Goal: Information Seeking & Learning: Compare options

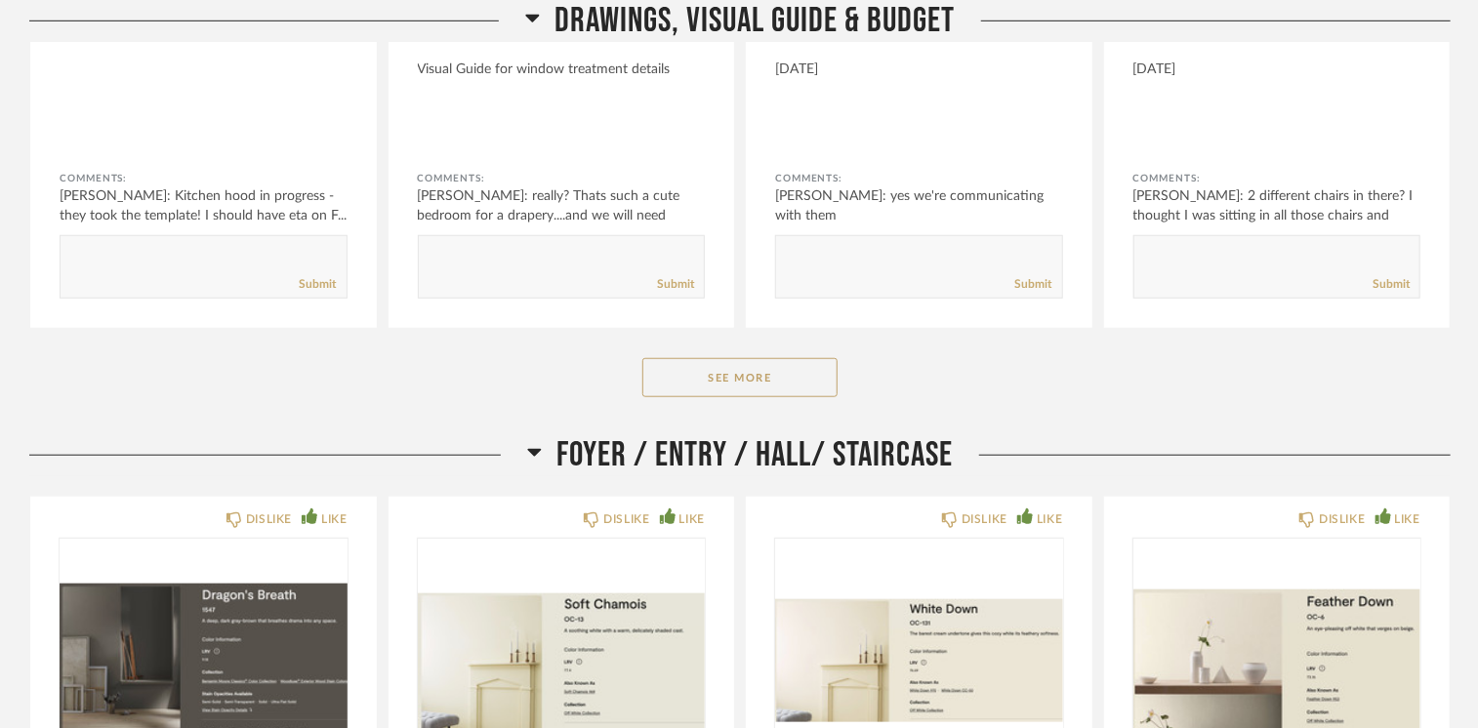
scroll to position [683, 0]
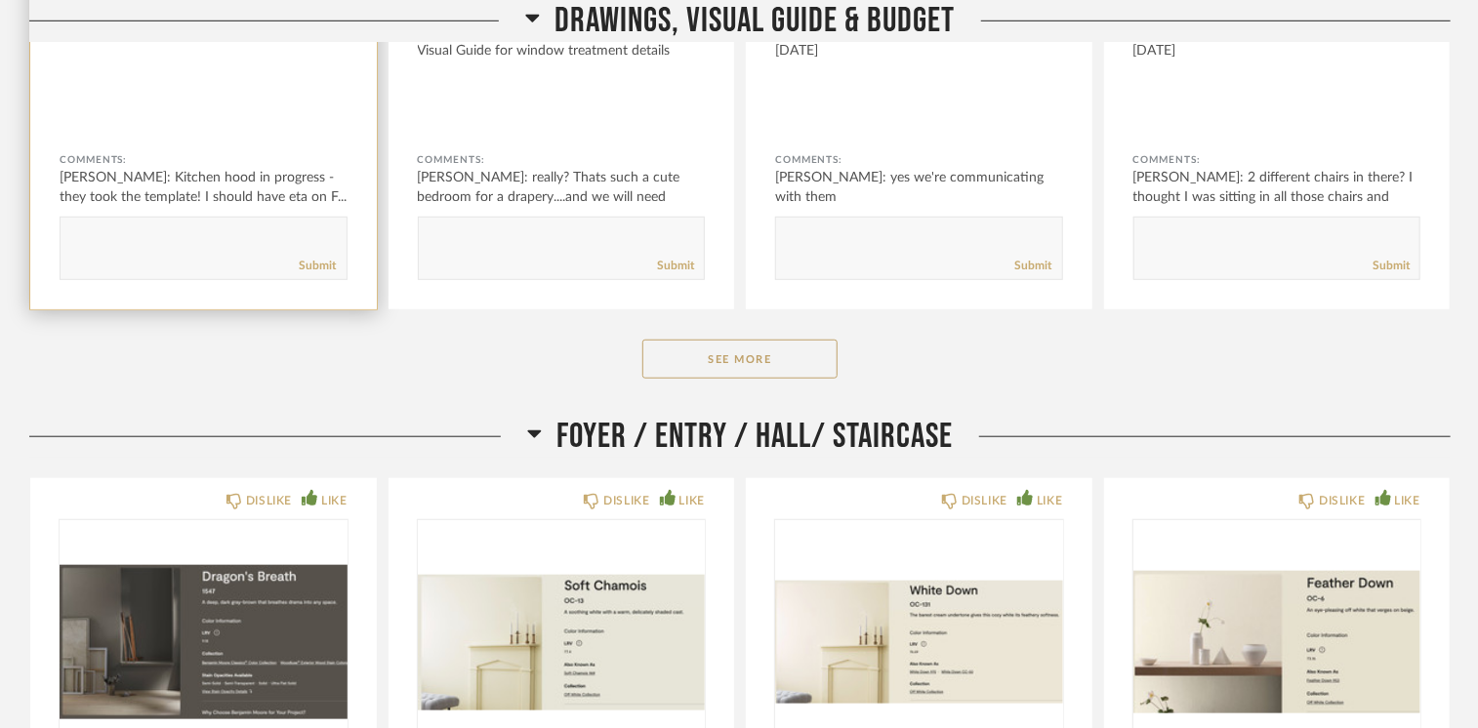
click at [254, 114] on div at bounding box center [204, 105] width 288 height 52
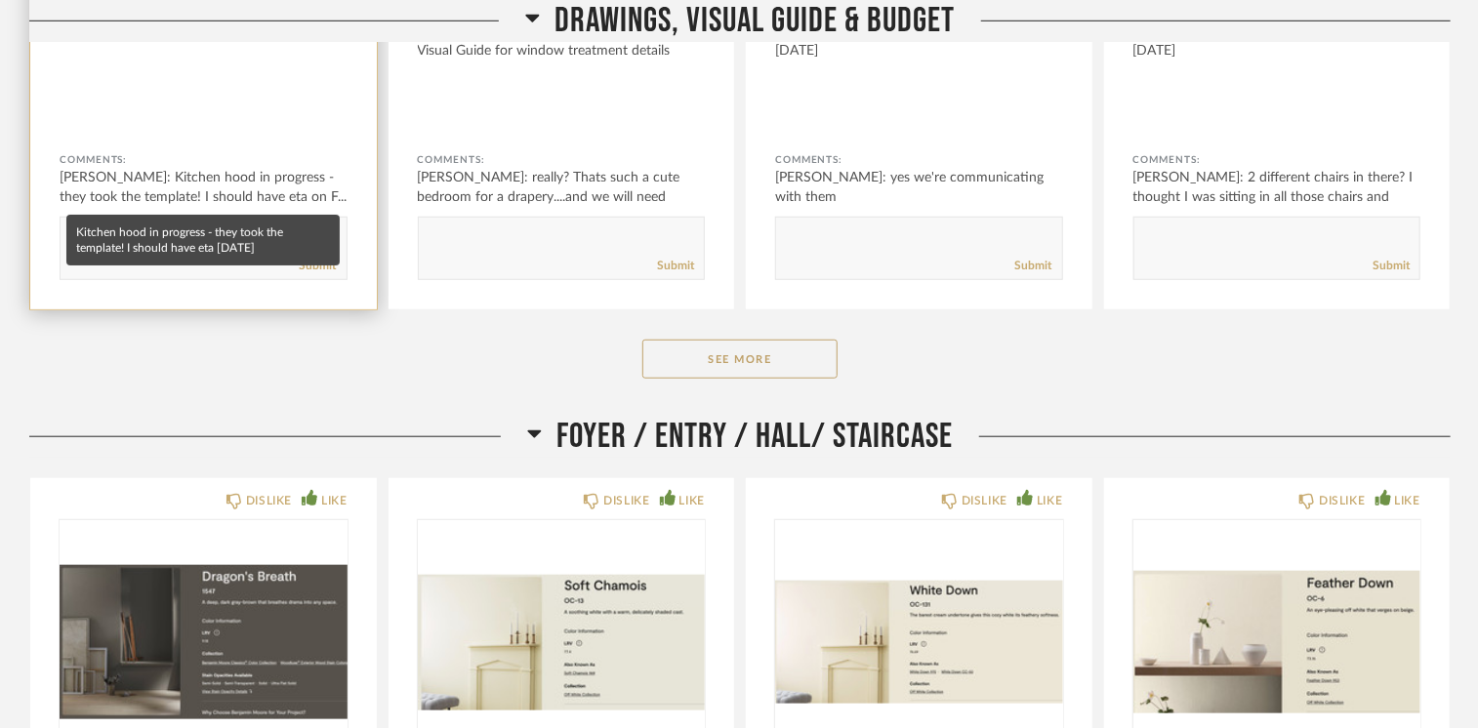
click at [203, 184] on div "[PERSON_NAME]: Kitchen hood in progress - they took the template! I should have…" at bounding box center [204, 187] width 288 height 39
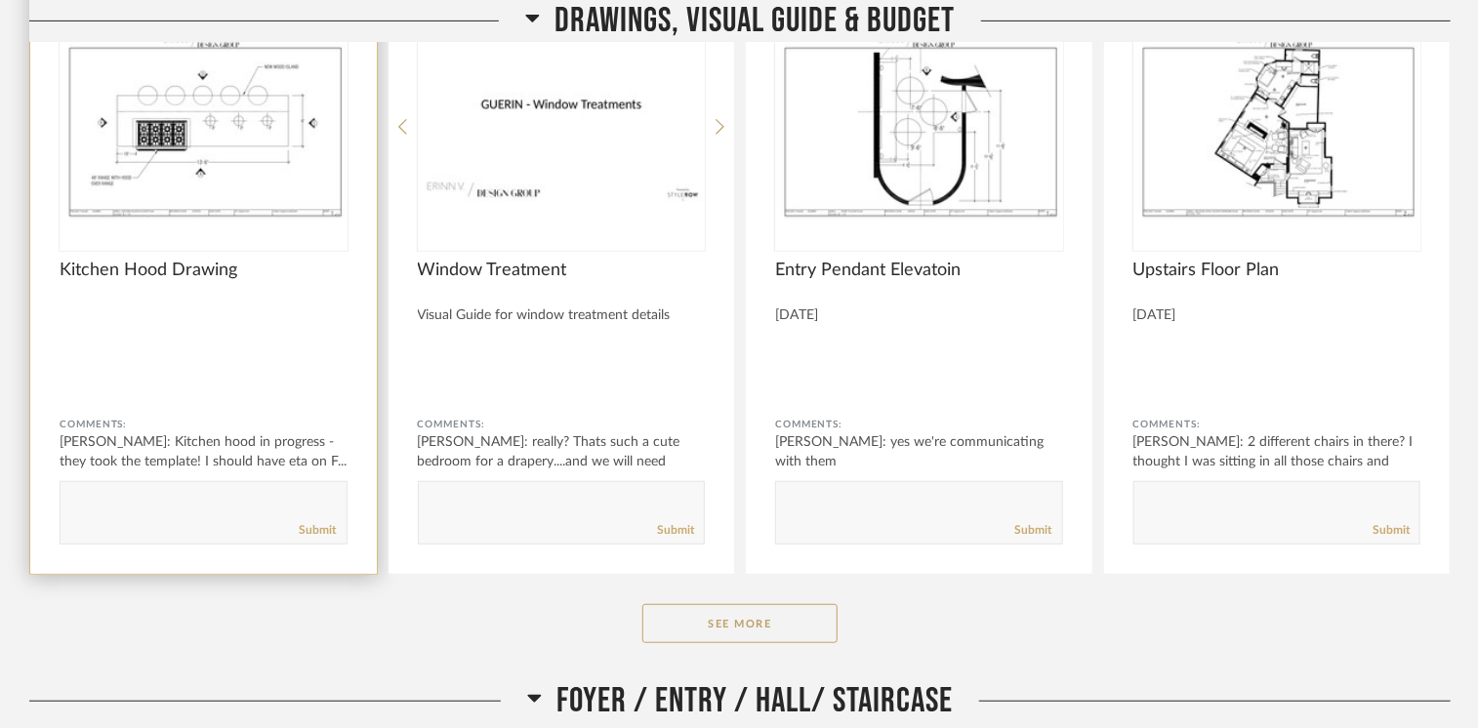
scroll to position [293, 0]
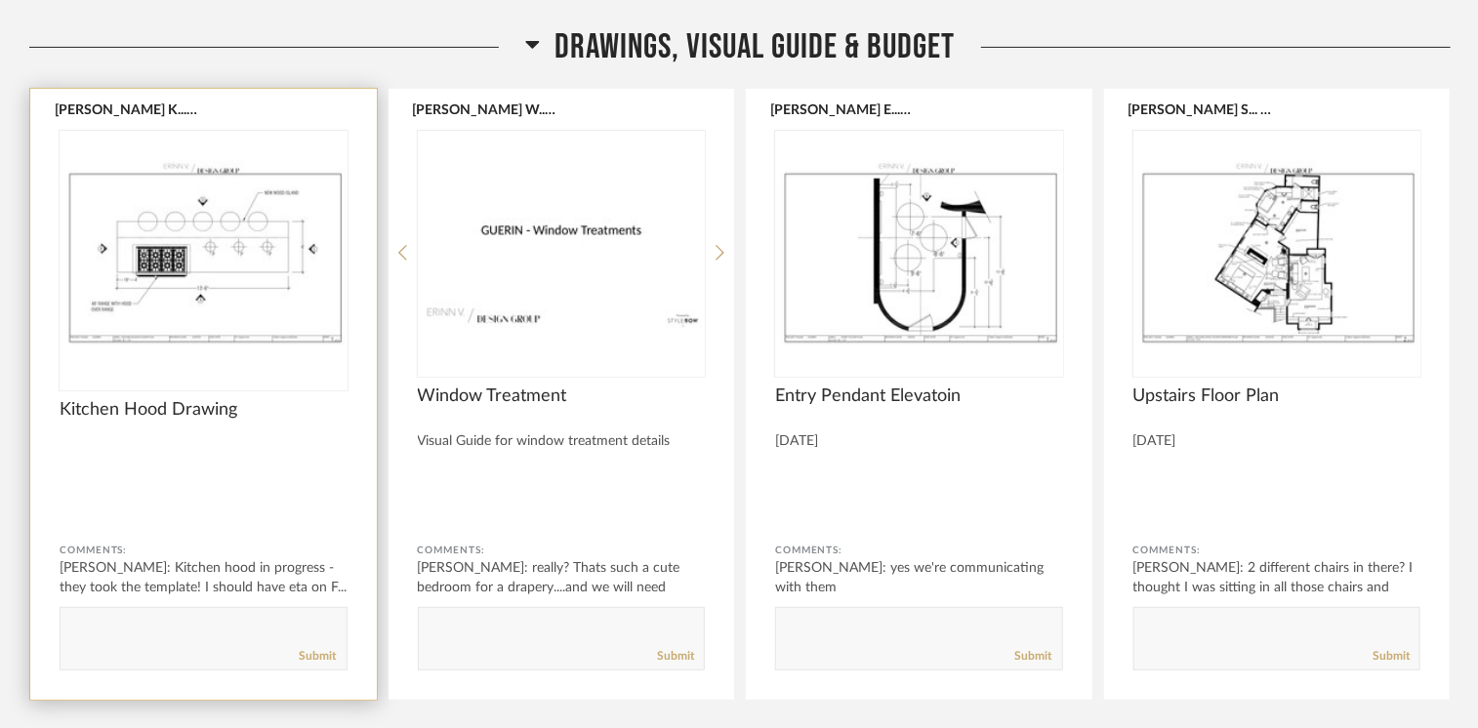
click at [0, 0] on img at bounding box center [0, 0] width 0 height 0
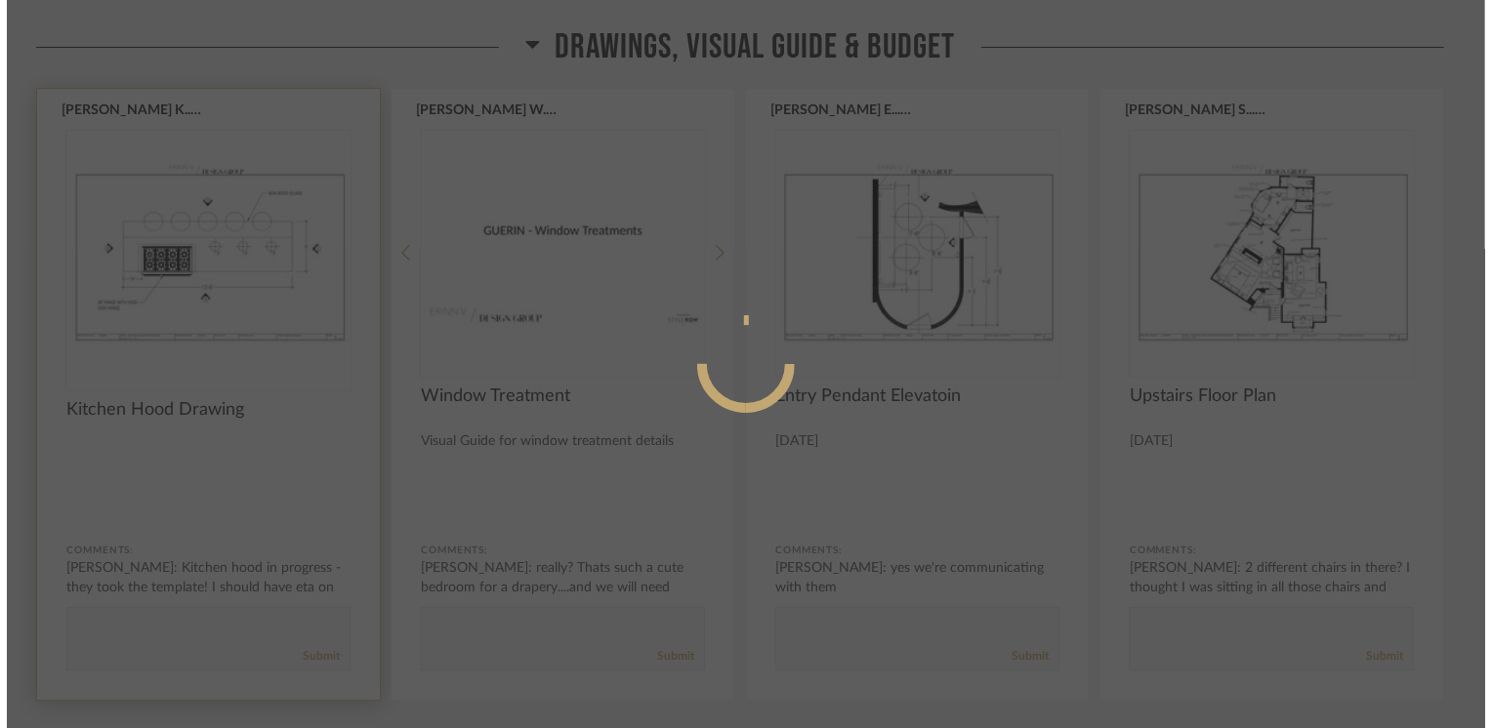
scroll to position [0, 0]
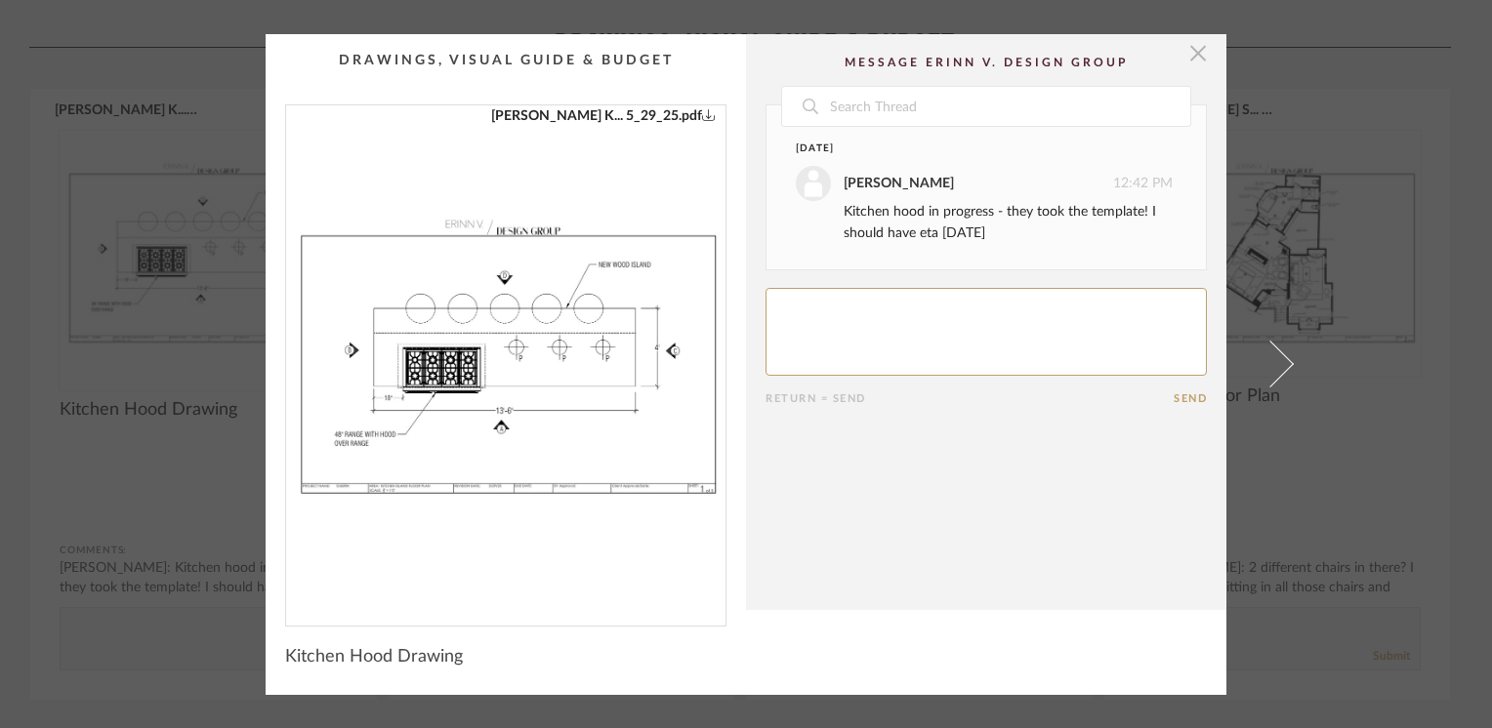
click at [1191, 59] on span "button" at bounding box center [1197, 53] width 39 height 39
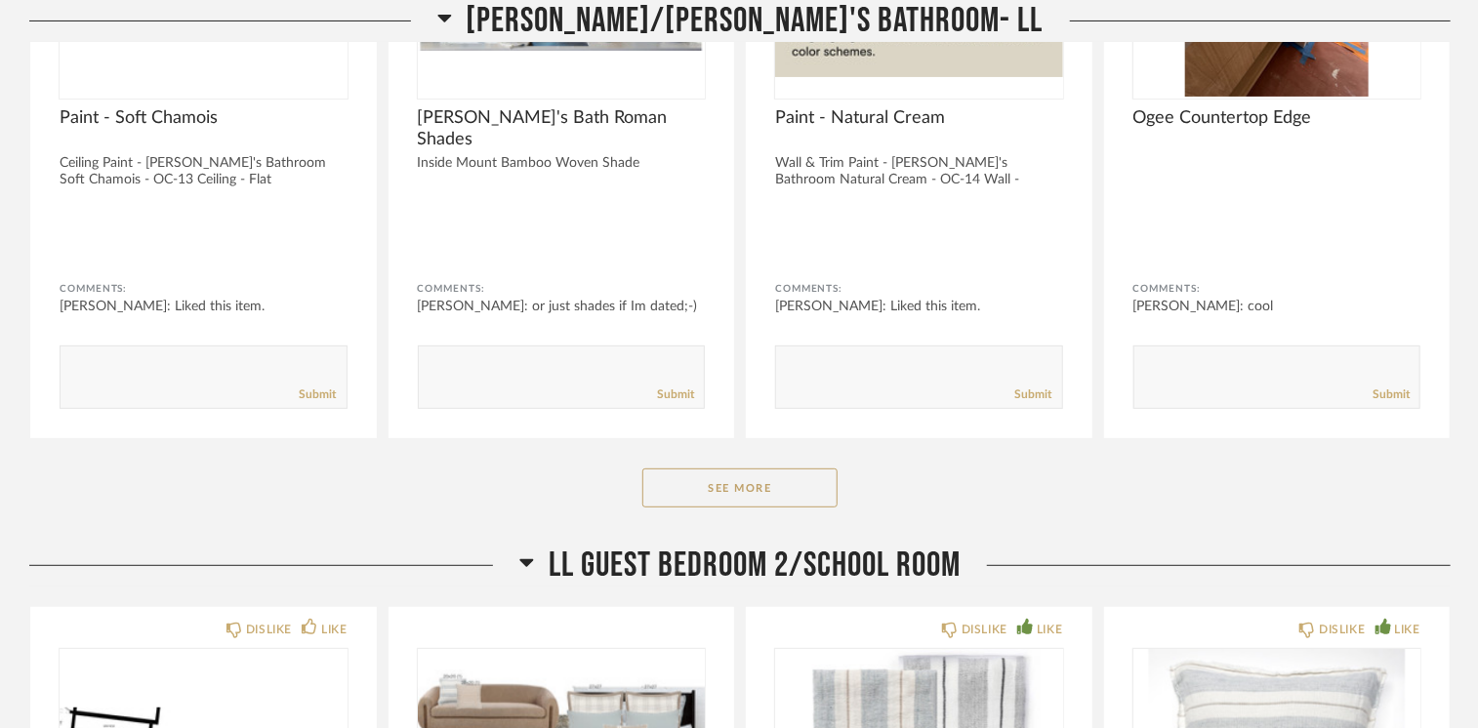
scroll to position [7616, 0]
click at [744, 478] on button "See More" at bounding box center [739, 487] width 195 height 39
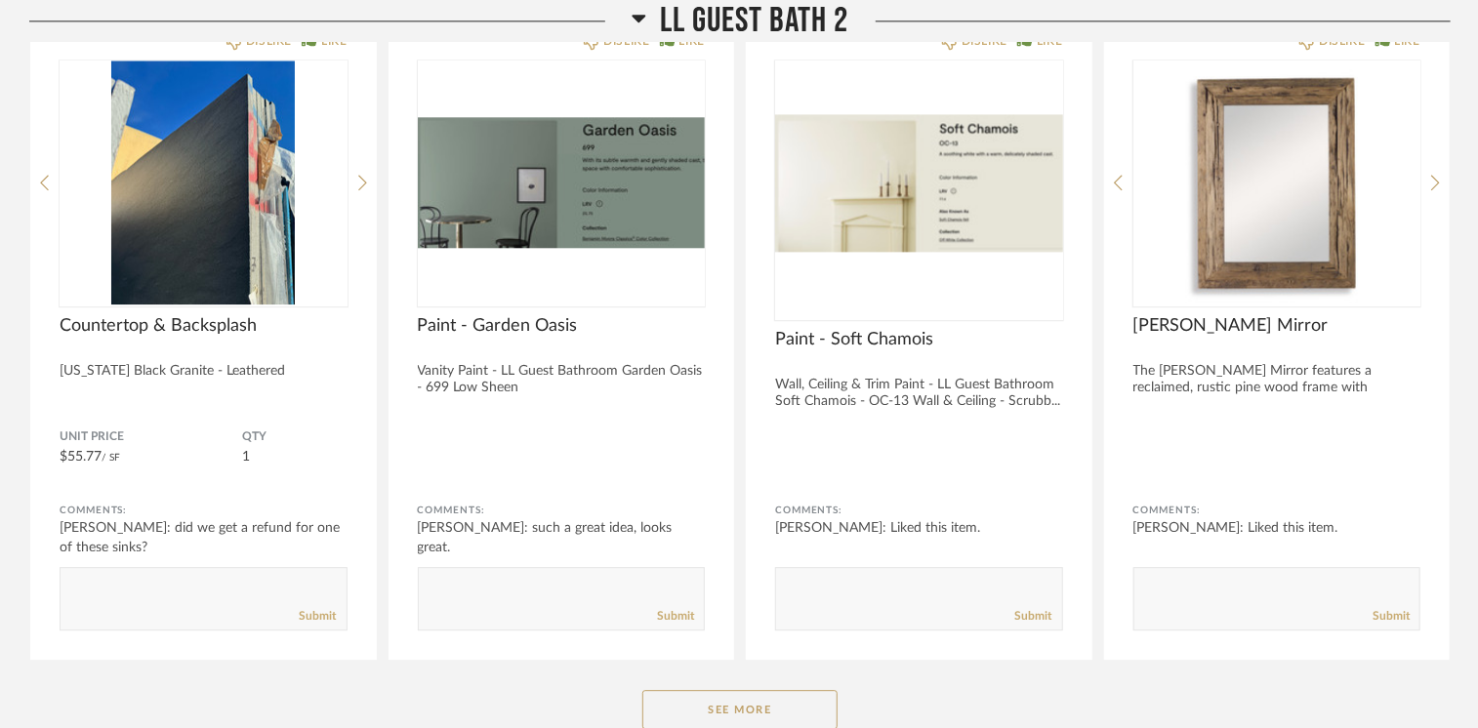
scroll to position [13571, 0]
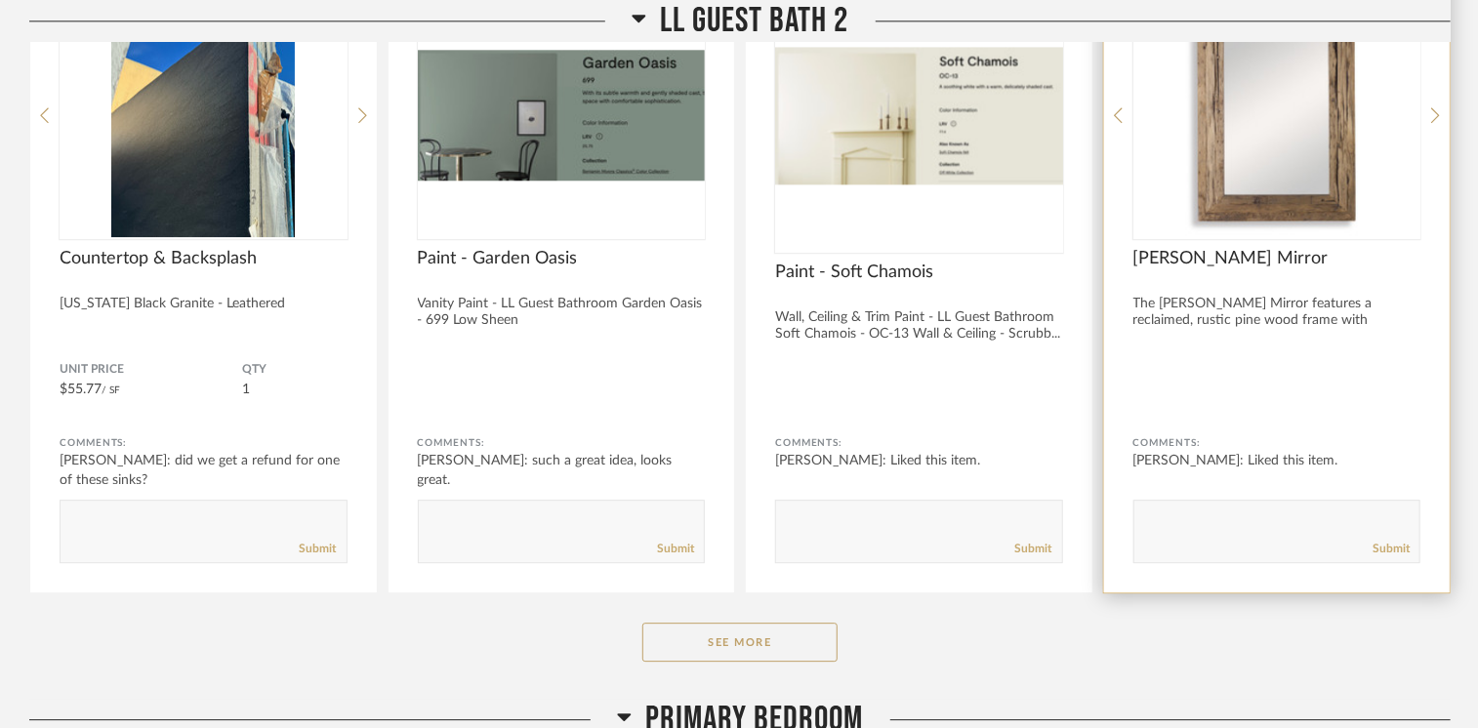
drag, startPoint x: 752, startPoint y: 622, endPoint x: 1135, endPoint y: 543, distance: 390.8
click at [751, 623] on button "See More" at bounding box center [739, 642] width 195 height 39
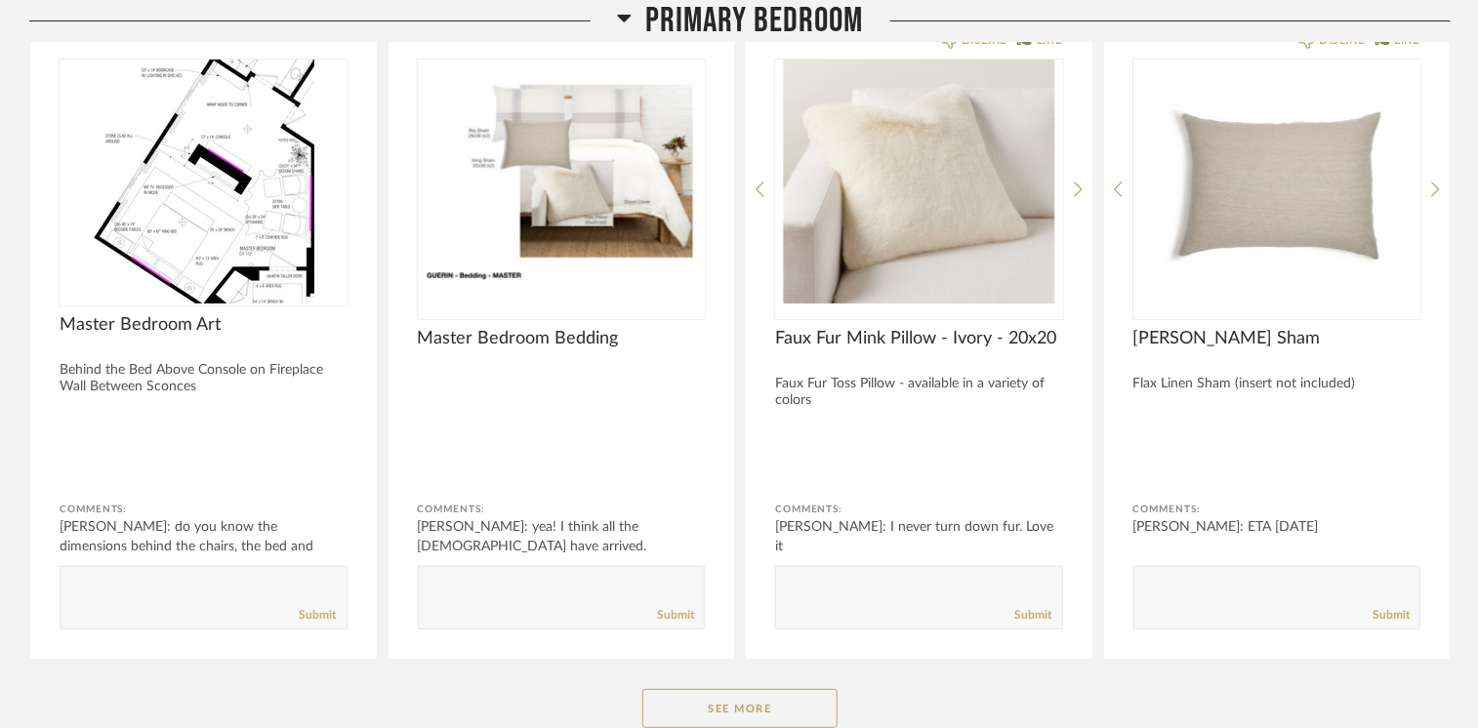
scroll to position [15329, 0]
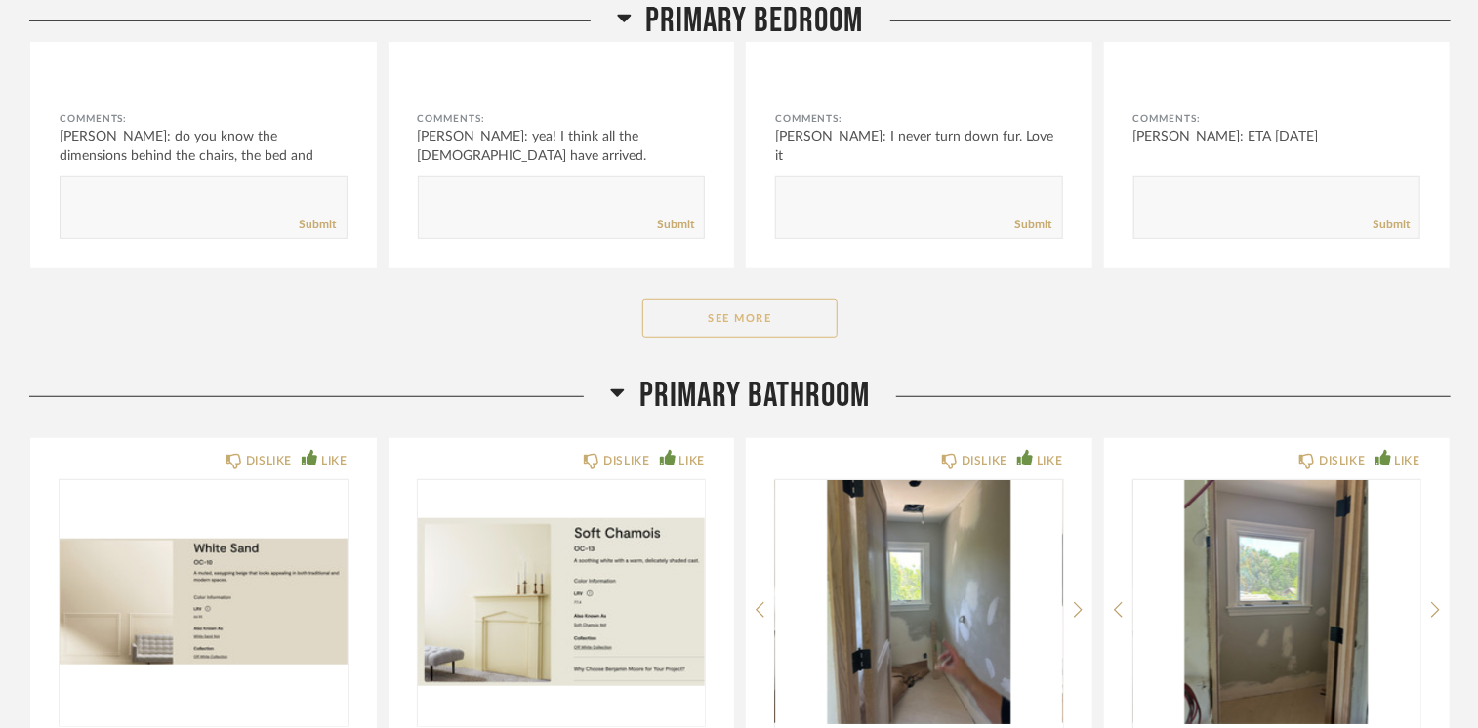
click at [763, 299] on button "See More" at bounding box center [739, 318] width 195 height 39
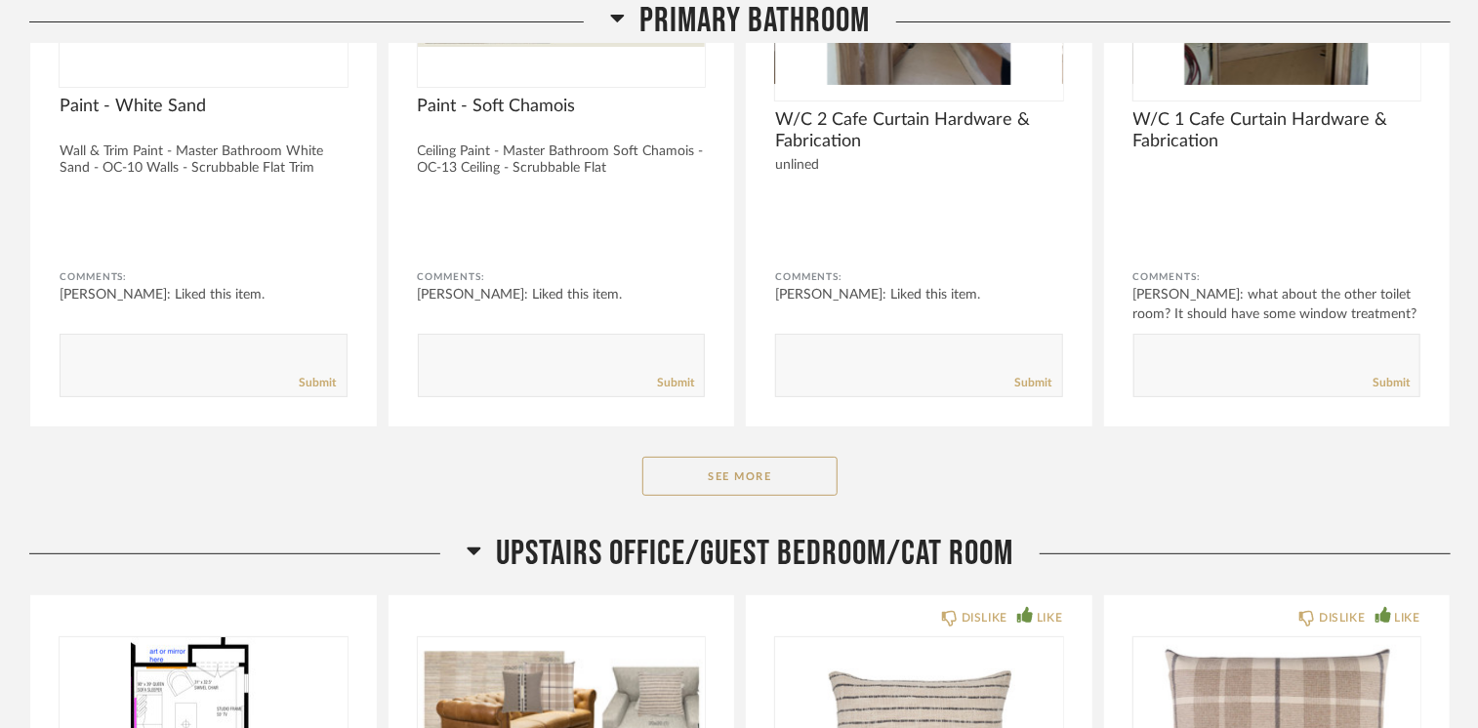
scroll to position [18551, 0]
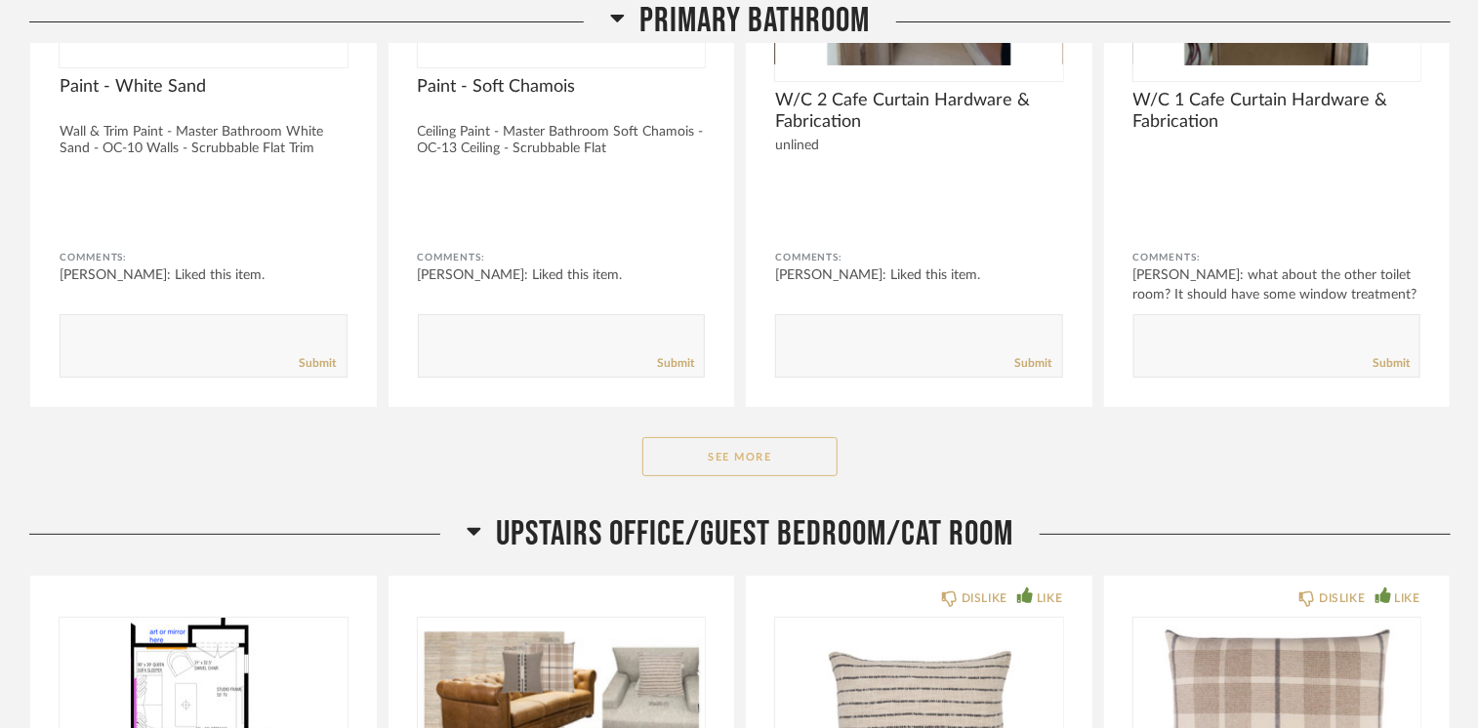
click at [805, 445] on button "See More" at bounding box center [739, 456] width 195 height 39
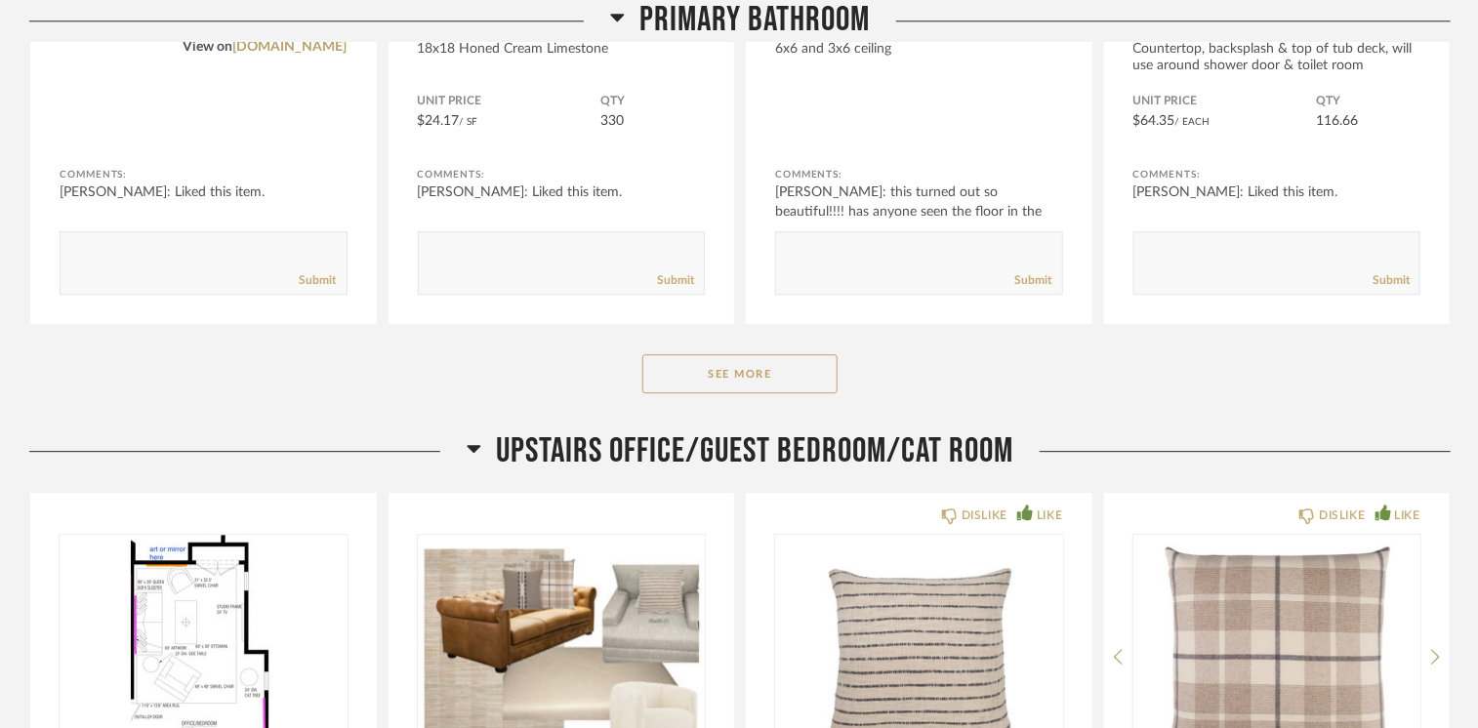
scroll to position [21187, 0]
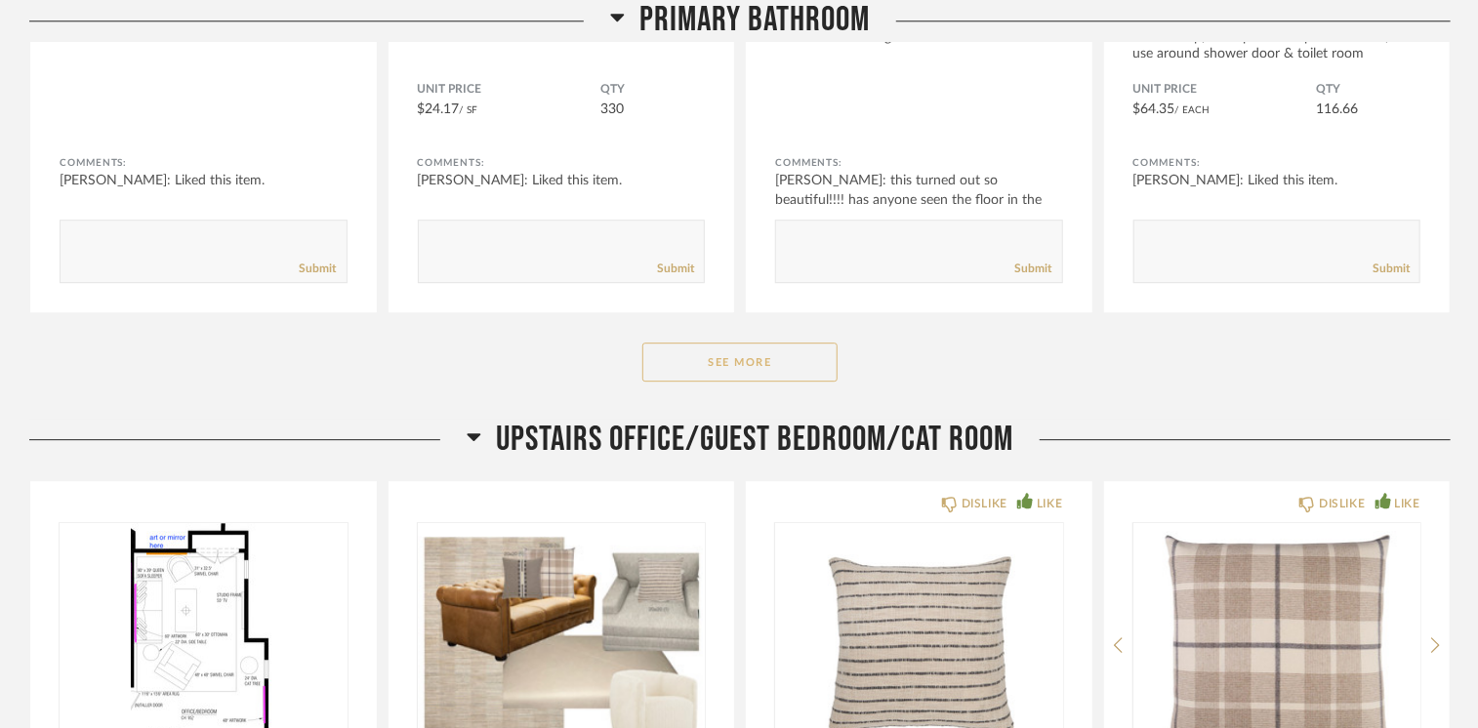
click at [755, 349] on button "See More" at bounding box center [739, 362] width 195 height 39
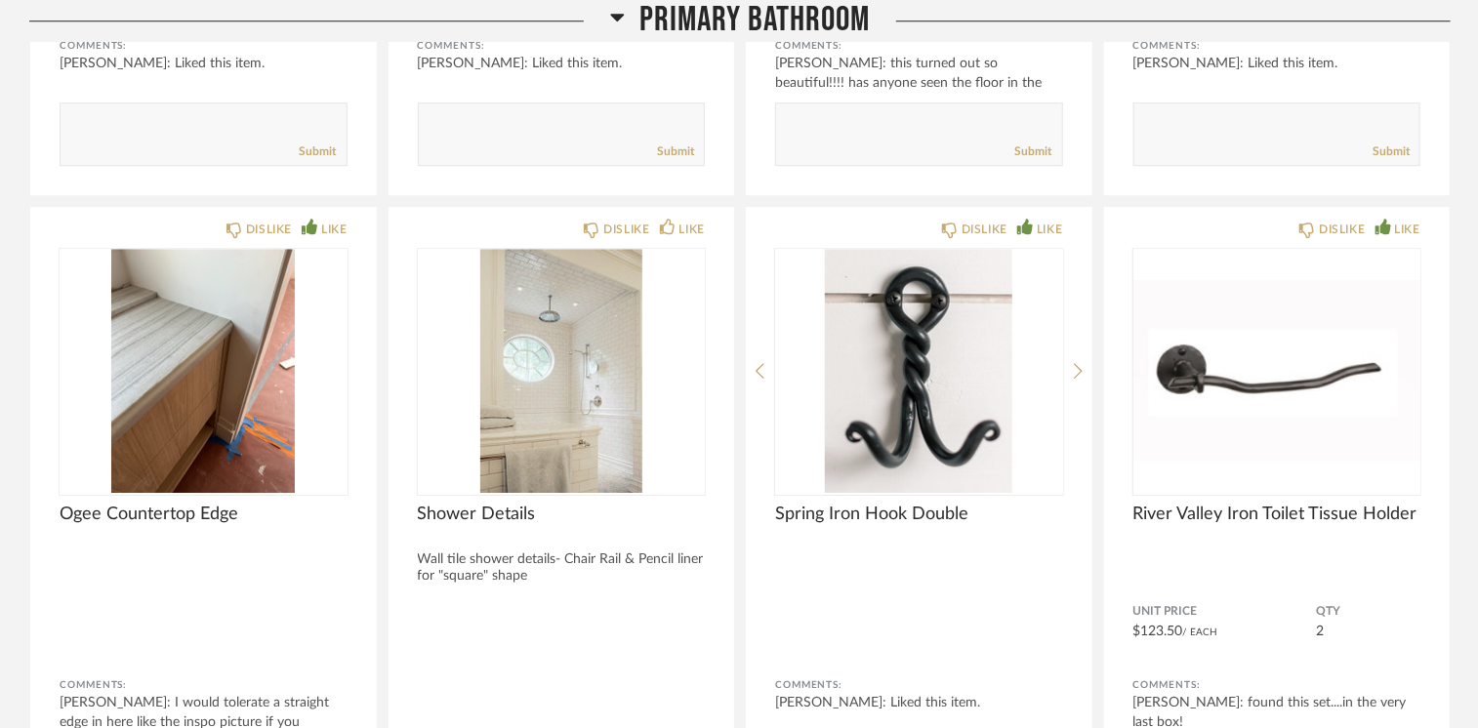
scroll to position [21284, 0]
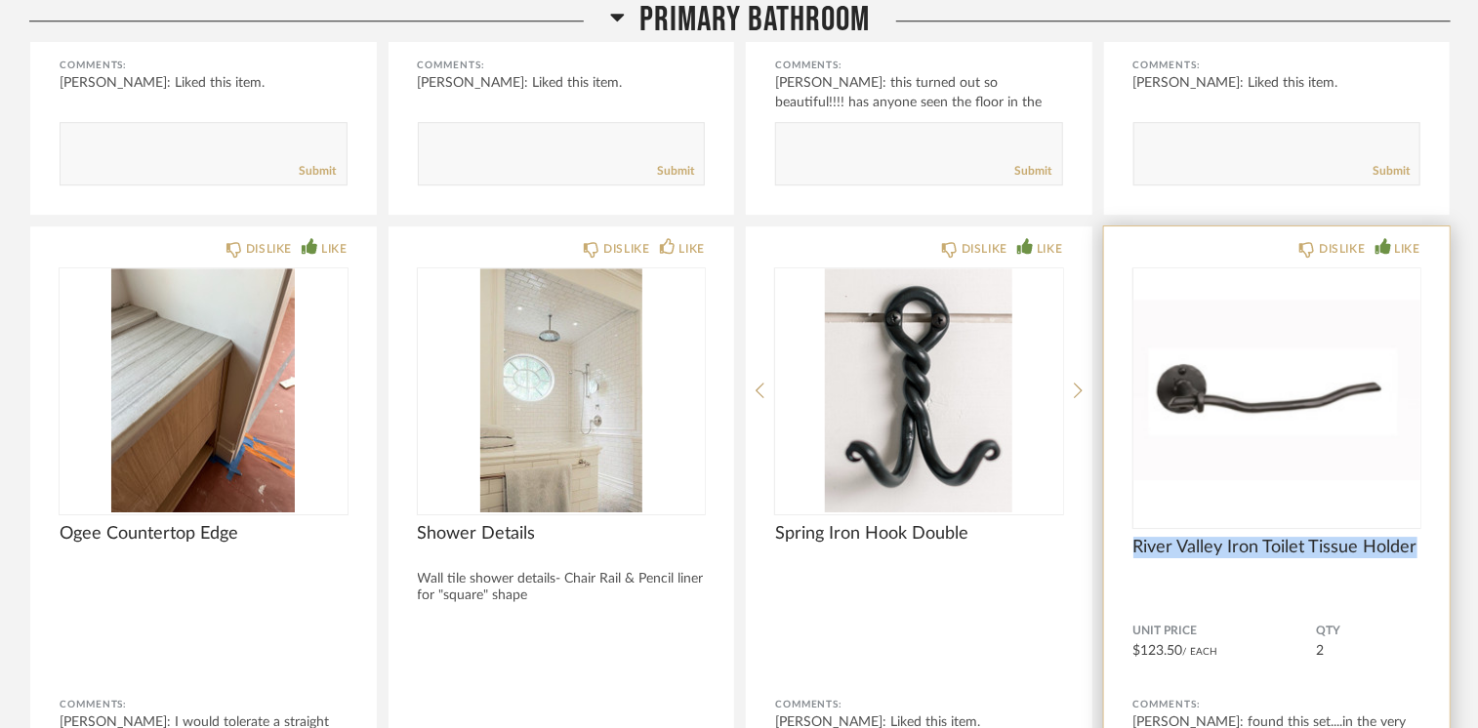
drag, startPoint x: 1133, startPoint y: 518, endPoint x: 1412, endPoint y: 522, distance: 279.3
click at [1412, 537] on span "River Valley Iron Toilet Tissue Holder" at bounding box center [1278, 547] width 288 height 21
drag, startPoint x: 1412, startPoint y: 522, endPoint x: 1188, endPoint y: 534, distance: 223.9
click at [1188, 537] on span "River Valley Iron Toilet Tissue Holder" at bounding box center [1278, 547] width 288 height 21
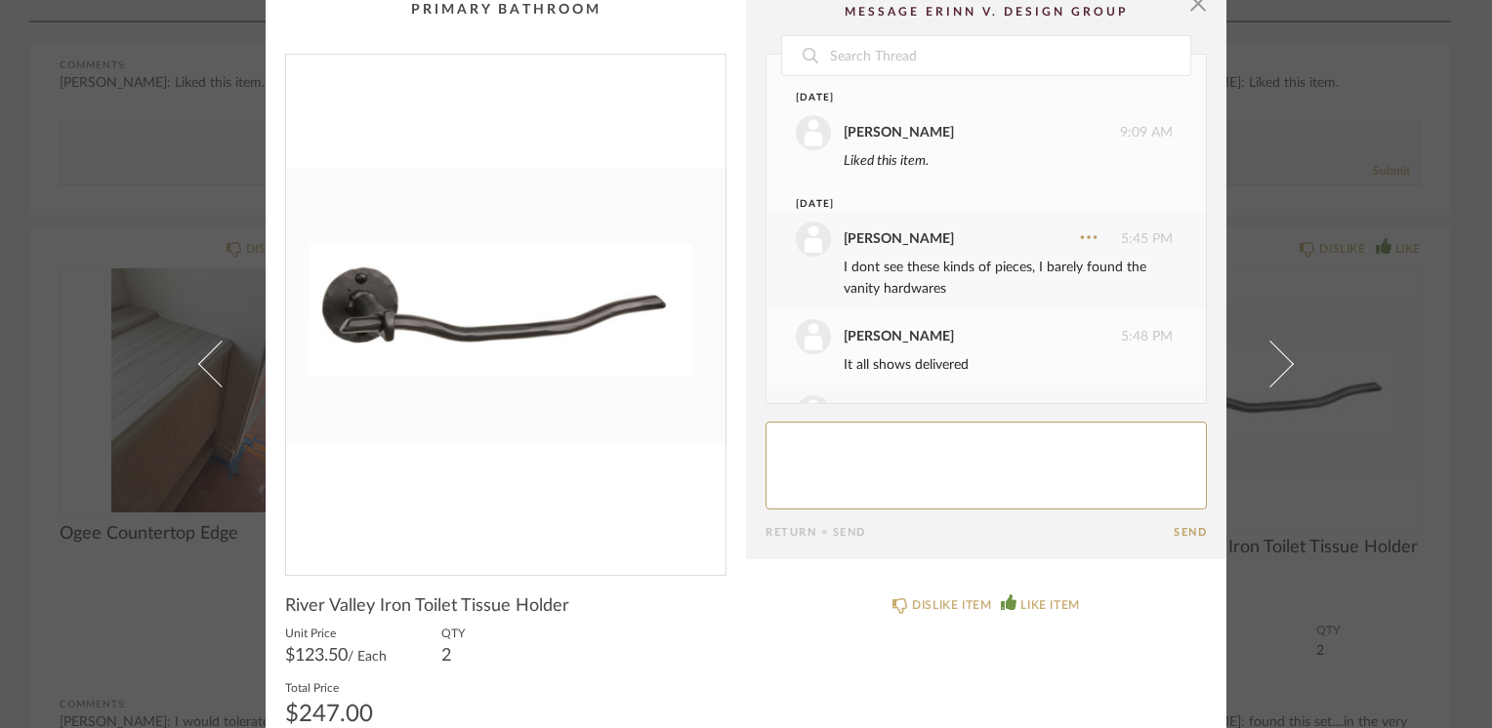
scroll to position [0, 0]
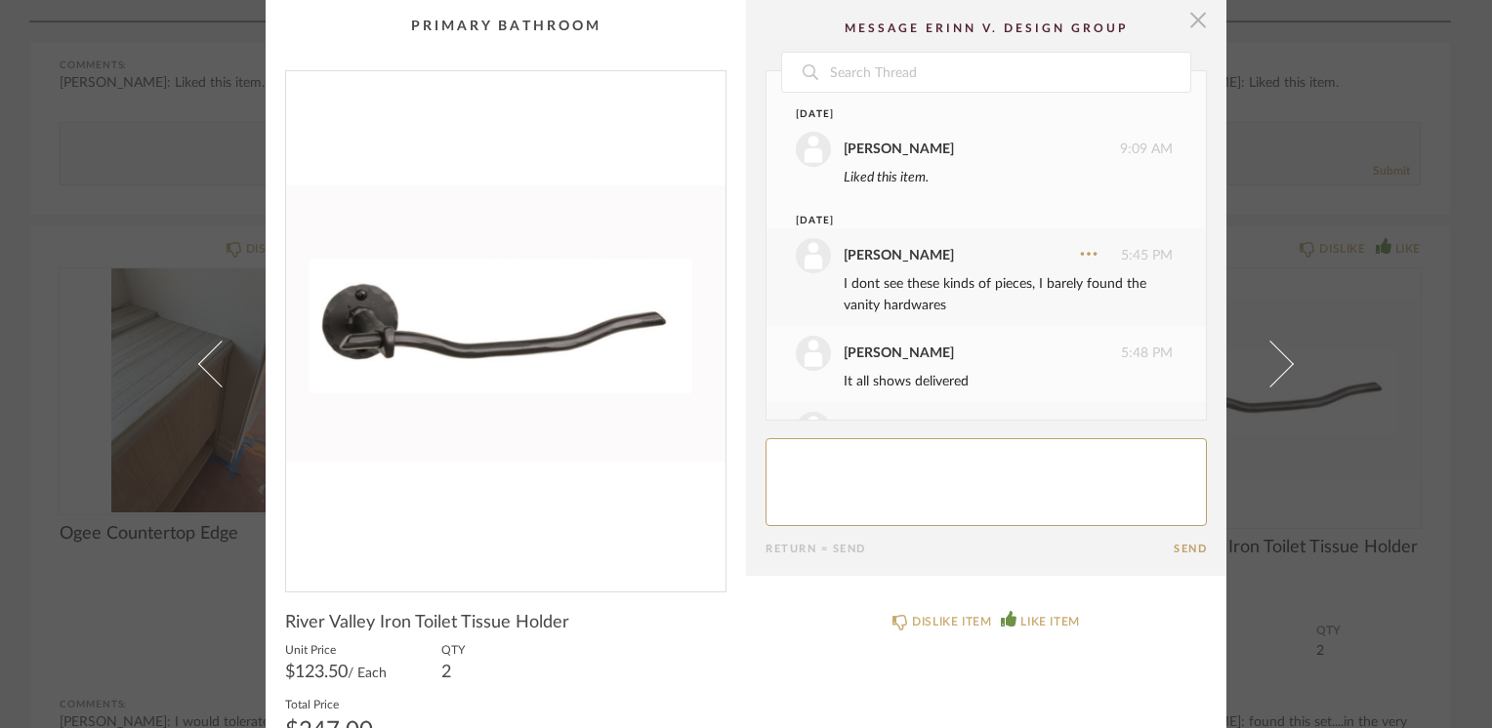
click at [1189, 30] on span "button" at bounding box center [1197, 19] width 39 height 39
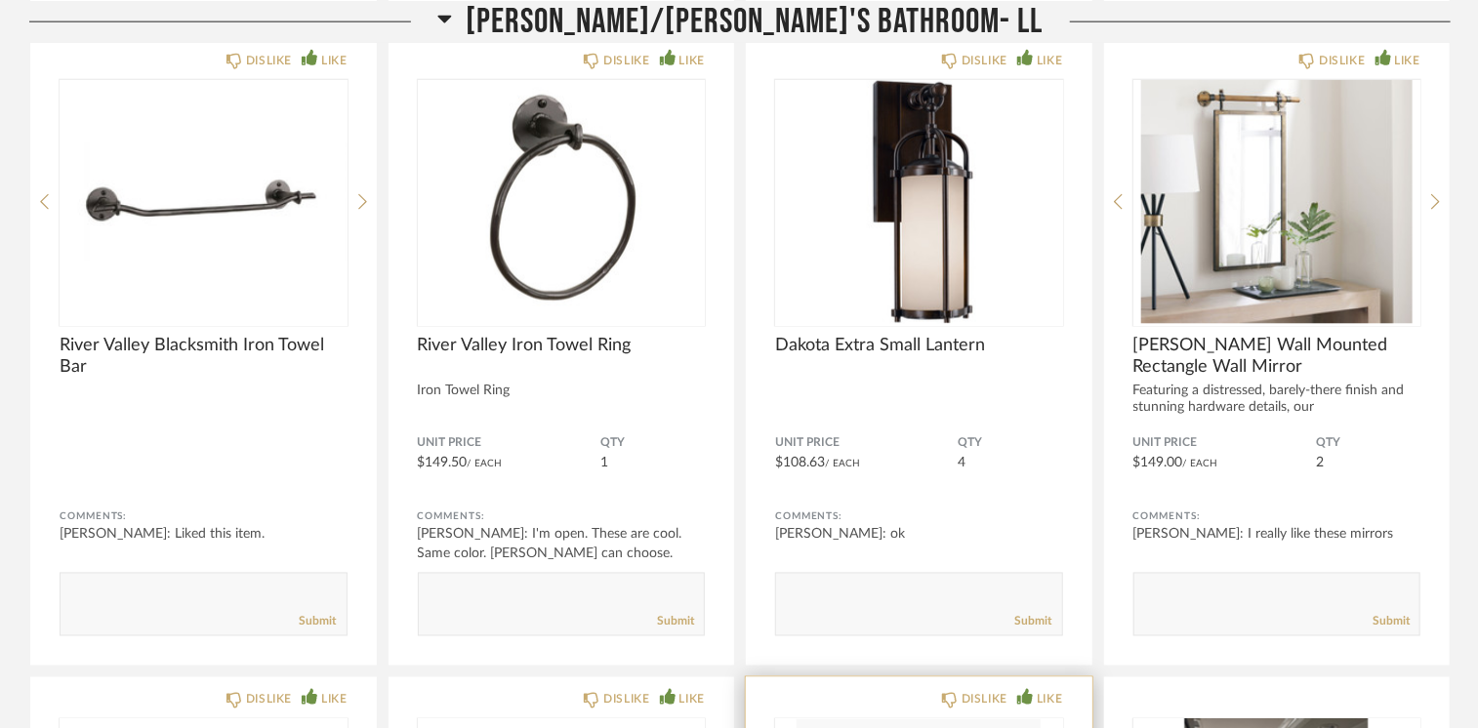
scroll to position [8494, 0]
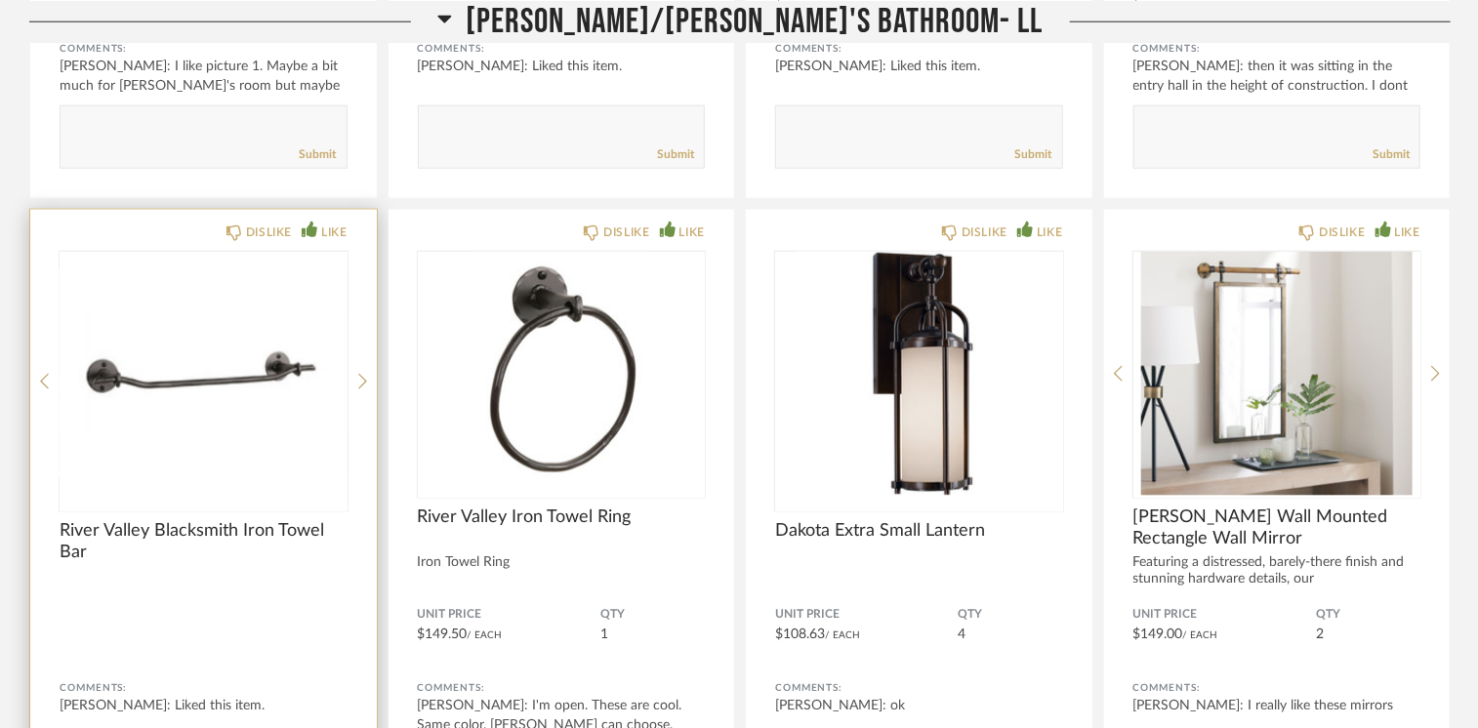
click at [0, 0] on img at bounding box center [0, 0] width 0 height 0
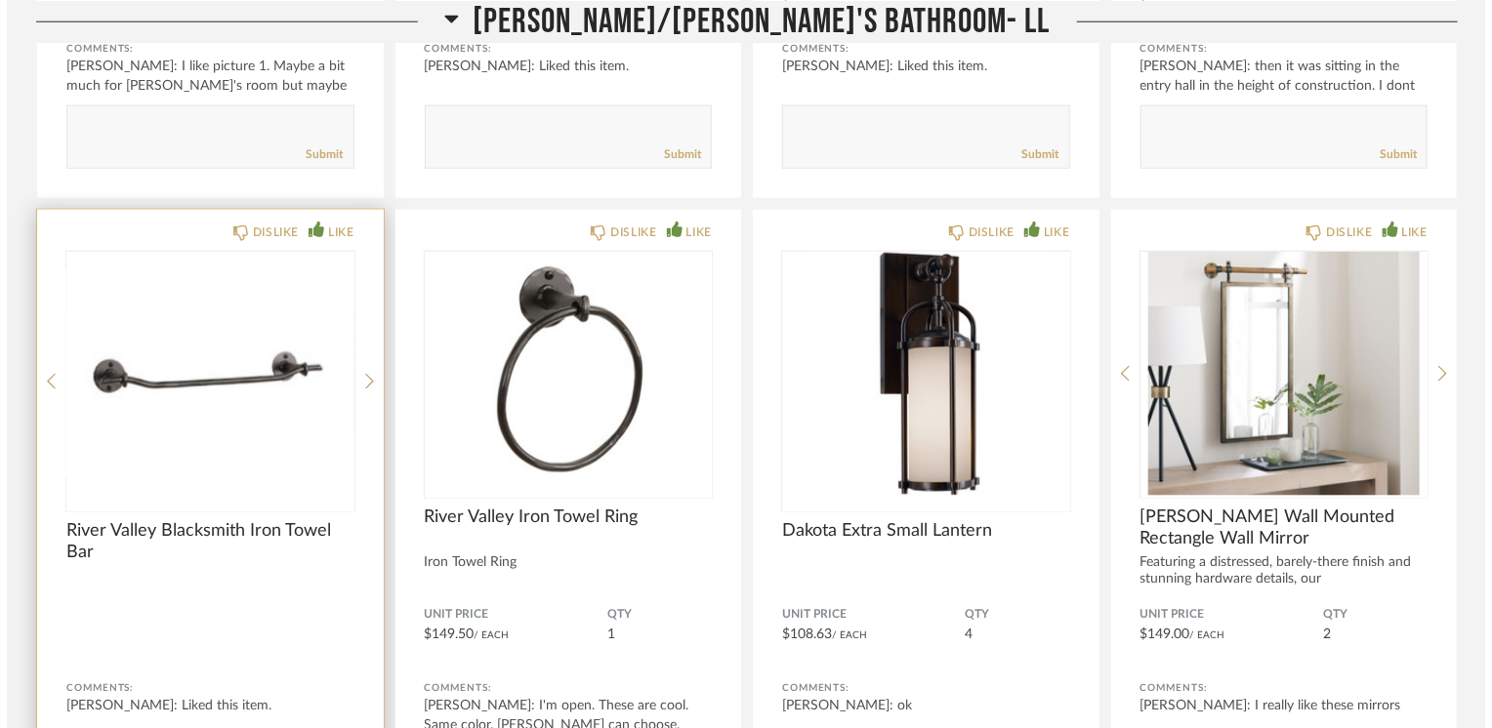
scroll to position [0, 0]
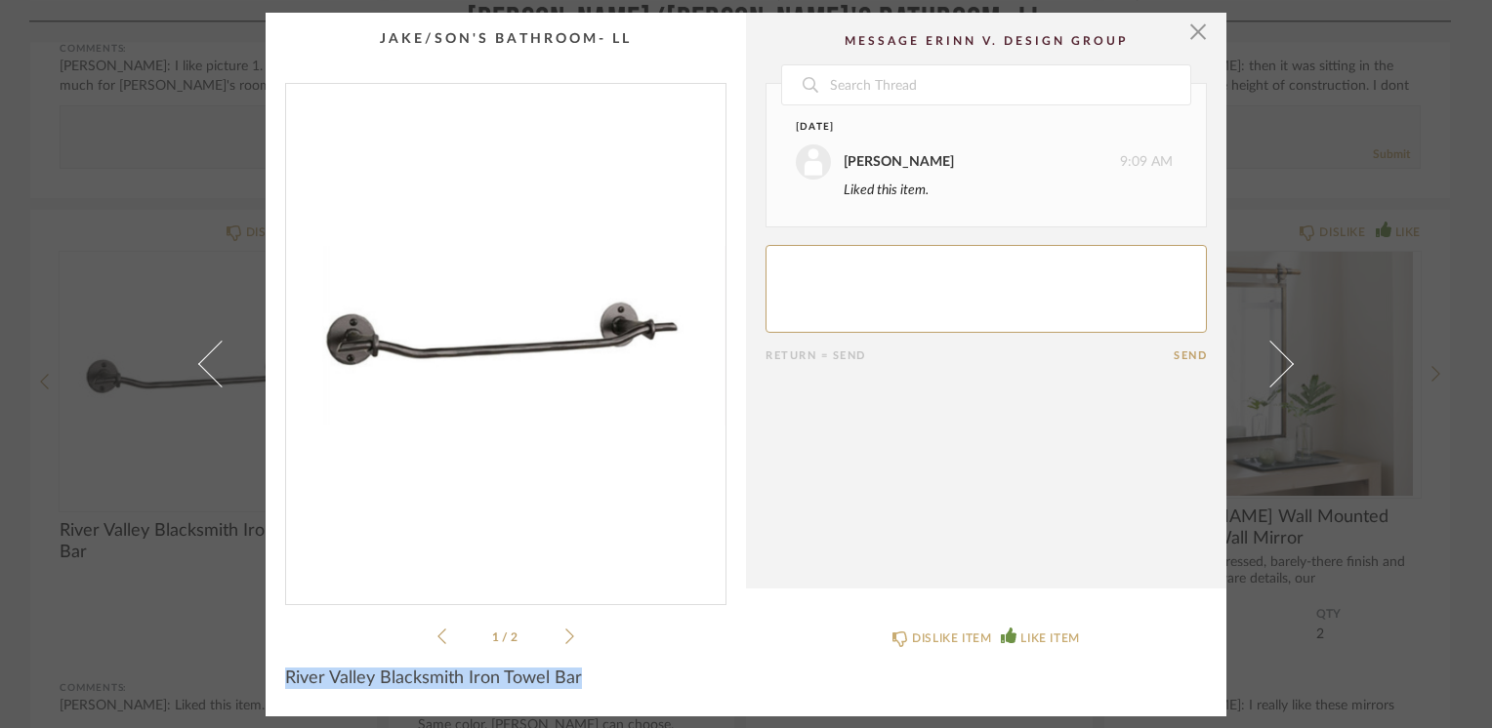
drag, startPoint x: 572, startPoint y: 678, endPoint x: 277, endPoint y: 658, distance: 295.5
click at [277, 658] on cpp-summary-info "River Valley Blacksmith Iron Towel Bar" at bounding box center [506, 672] width 480 height 49
drag, startPoint x: 277, startPoint y: 658, endPoint x: 298, endPoint y: 667, distance: 22.3
click at [626, 603] on div at bounding box center [505, 344] width 441 height 522
click at [565, 635] on icon at bounding box center [569, 637] width 9 height 16
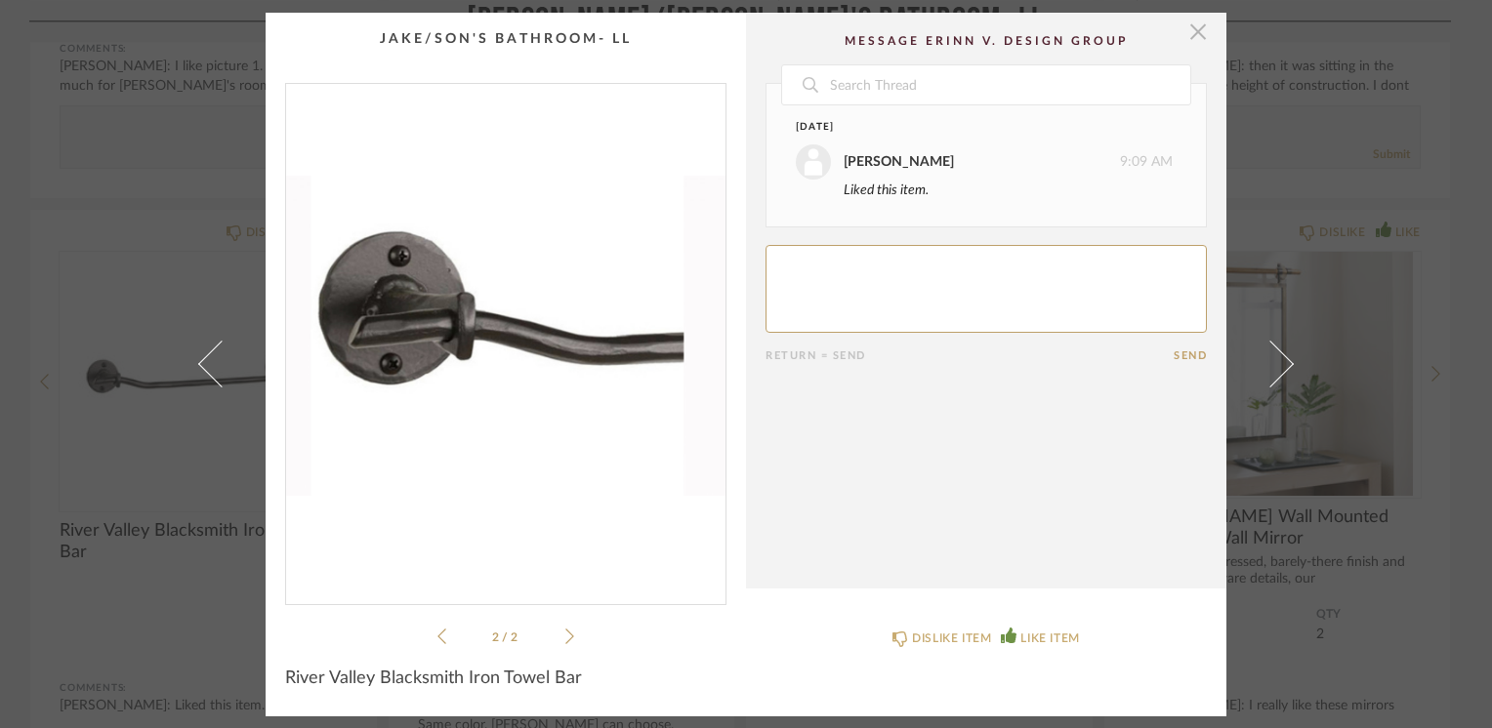
click at [1190, 38] on span "button" at bounding box center [1197, 32] width 39 height 39
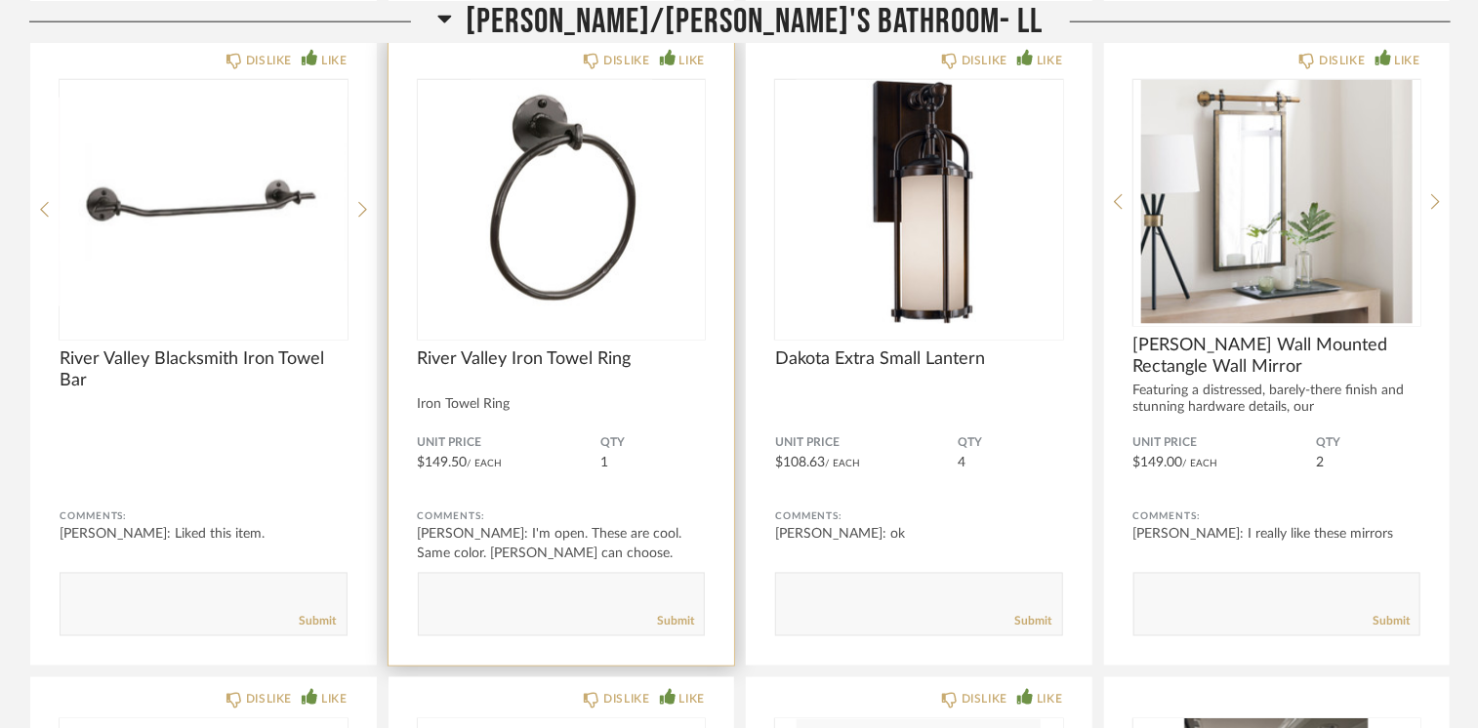
scroll to position [8689, 0]
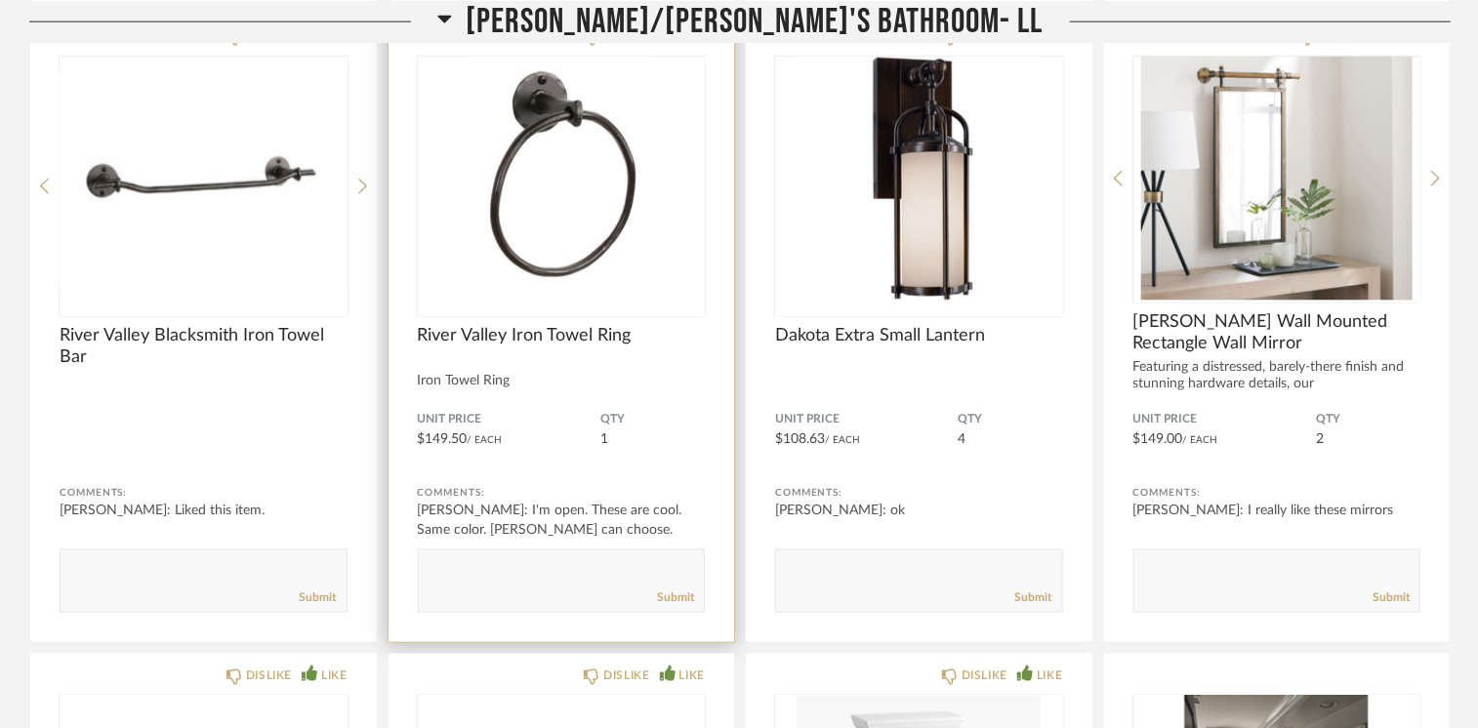
click at [574, 222] on img "0" at bounding box center [562, 179] width 288 height 244
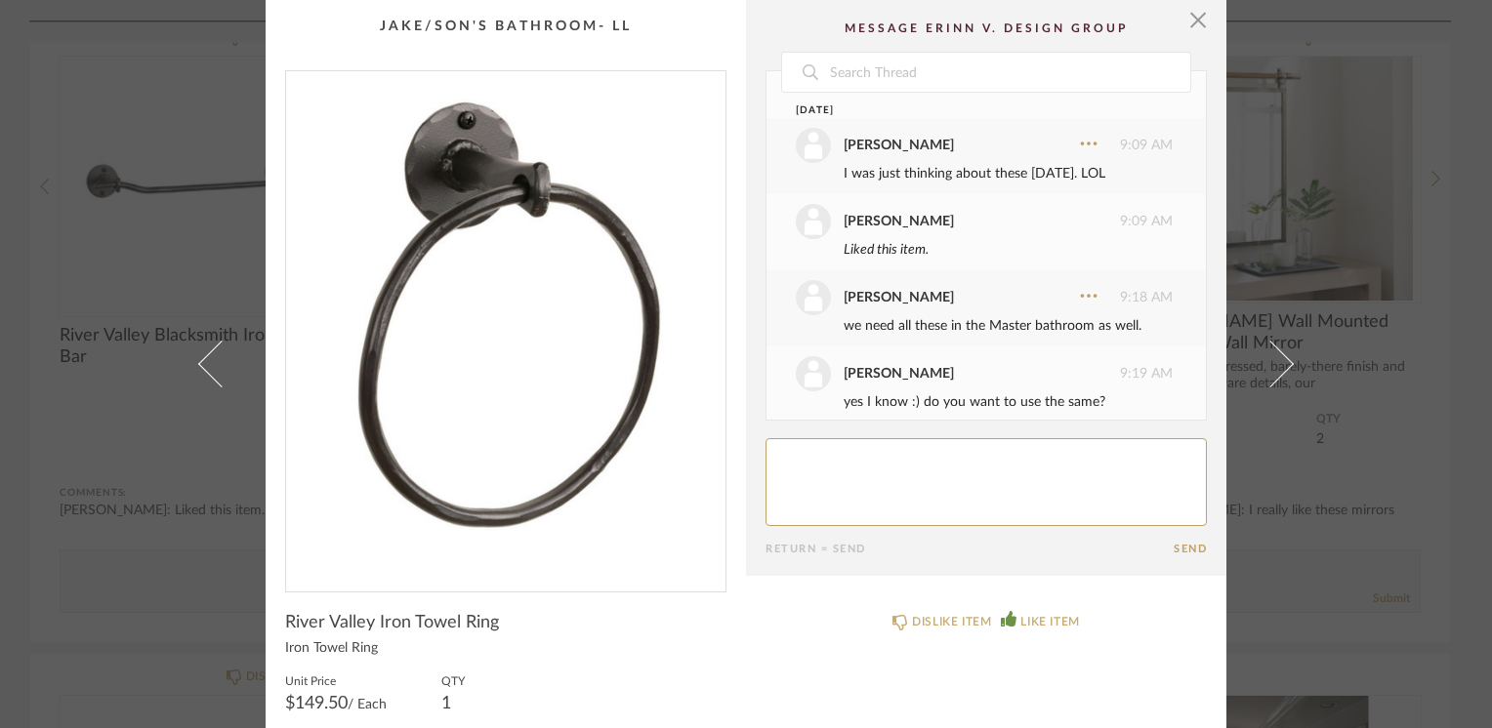
scroll to position [0, 0]
click at [1195, 12] on span "button" at bounding box center [1197, 19] width 39 height 39
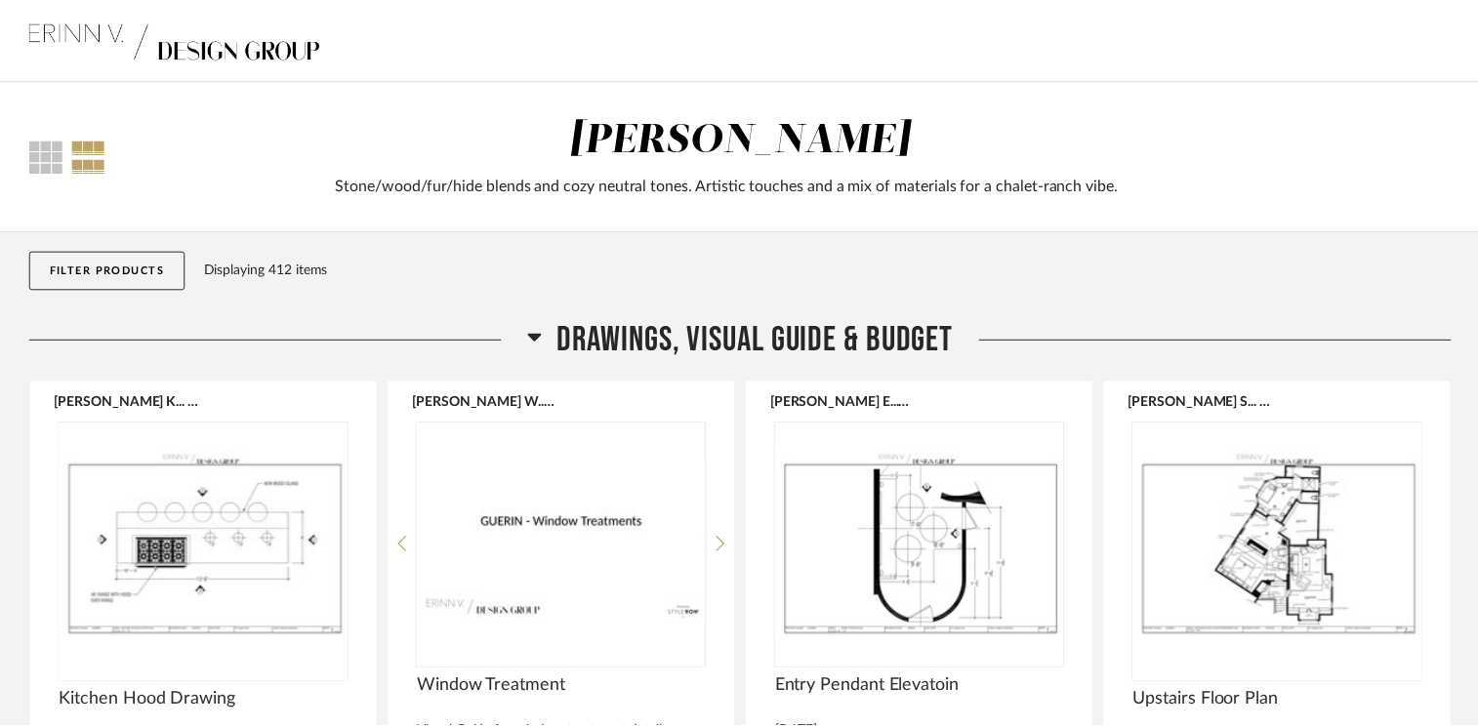
scroll to position [8689, 0]
